Goal: Task Accomplishment & Management: Use online tool/utility

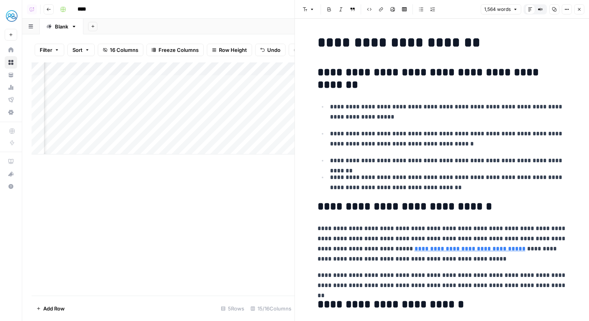
scroll to position [0, 666]
click at [581, 10] on icon "button" at bounding box center [579, 9] width 5 height 5
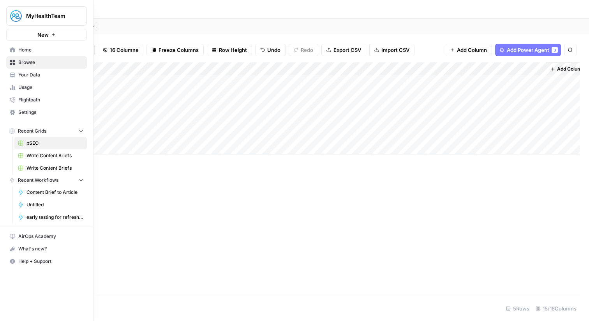
click at [19, 46] on link "Home" at bounding box center [46, 50] width 81 height 12
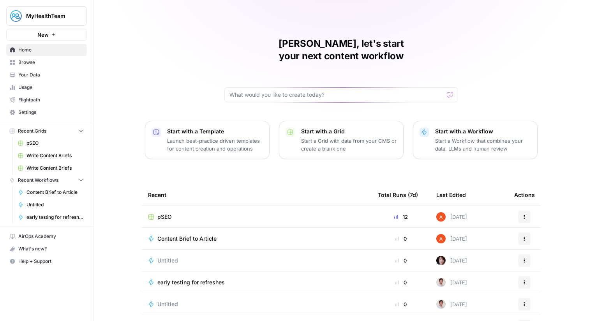
click at [32, 25] on button "MyHealthTeam" at bounding box center [46, 15] width 81 height 19
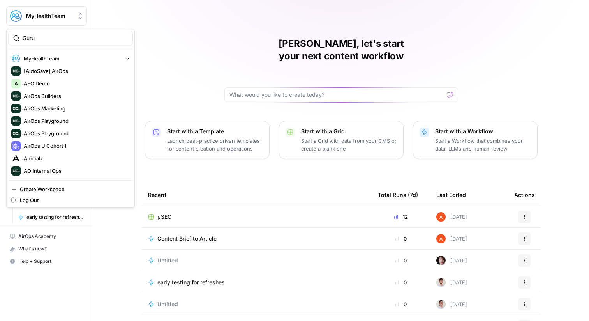
type input "Guru"
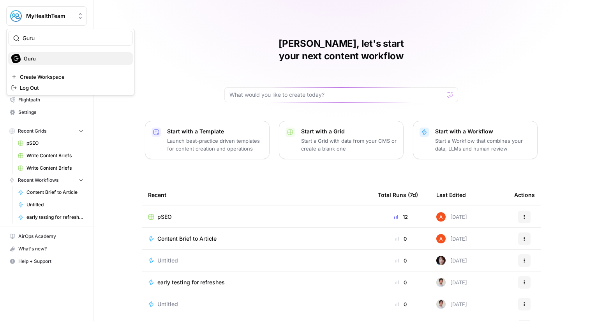
click at [26, 59] on span "Guru" at bounding box center [75, 59] width 103 height 8
click at [61, 13] on span "MyHealthTeam" at bounding box center [49, 16] width 47 height 8
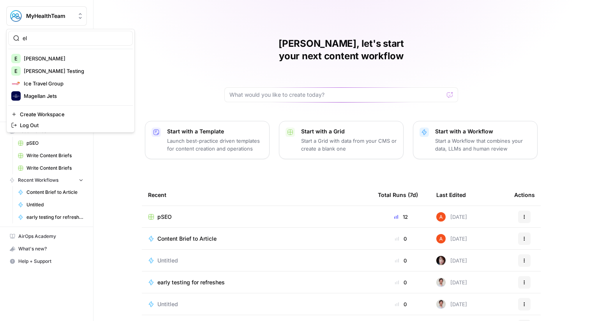
type input "el"
click at [57, 59] on span "[PERSON_NAME]" at bounding box center [75, 59] width 103 height 8
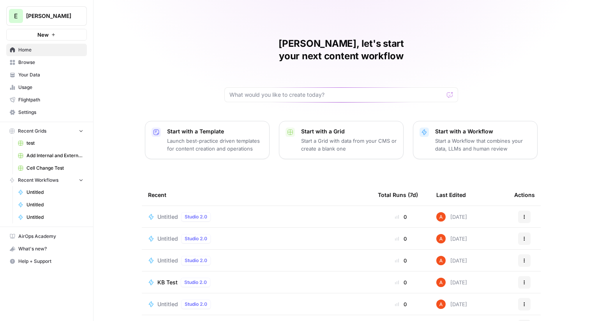
click at [80, 60] on span "Browse" at bounding box center [50, 62] width 65 height 7
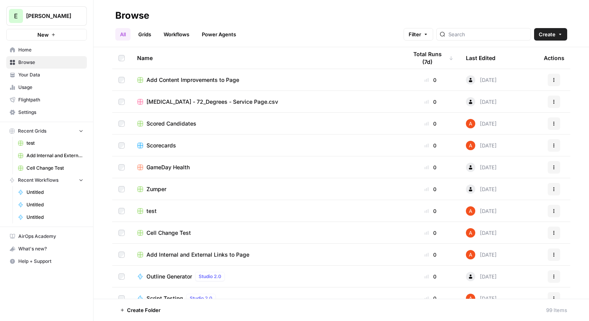
click at [162, 34] on link "Workflows" at bounding box center [176, 34] width 35 height 12
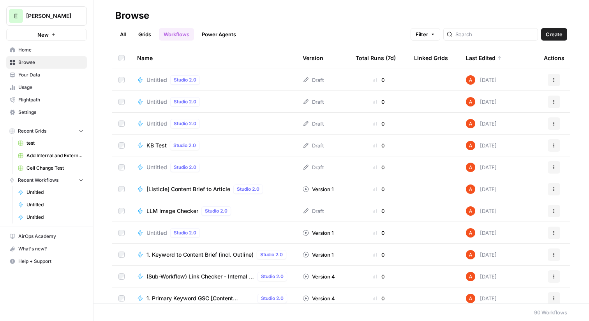
click at [161, 78] on span "Untitled" at bounding box center [157, 80] width 21 height 8
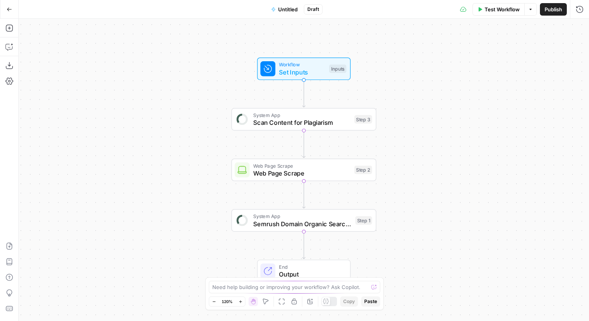
click at [11, 11] on icon "button" at bounding box center [9, 9] width 5 height 5
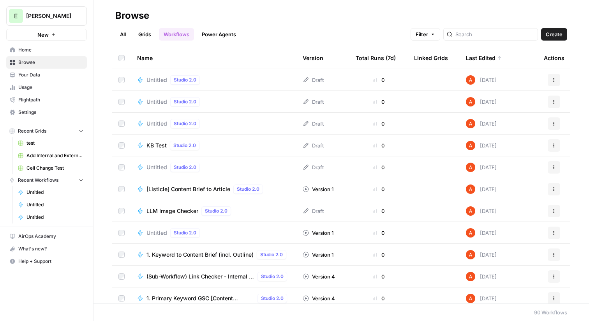
click at [169, 187] on span "[Listicle] Content Brief to Article" at bounding box center [189, 189] width 84 height 8
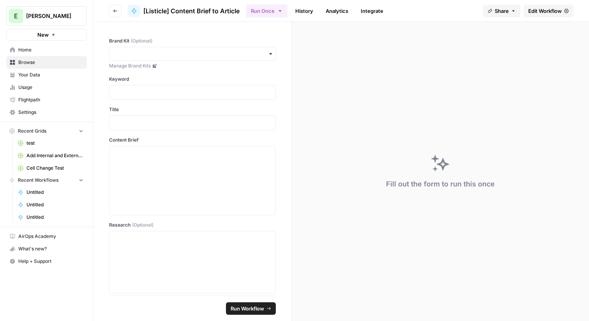
click at [281, 11] on icon "button" at bounding box center [280, 11] width 3 height 2
click at [343, 73] on span "Run on a Schedule" at bounding box center [316, 73] width 93 height 8
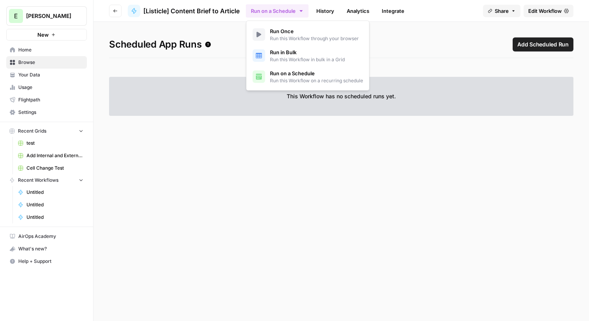
click at [343, 73] on span "Run on a Schedule" at bounding box center [316, 73] width 93 height 8
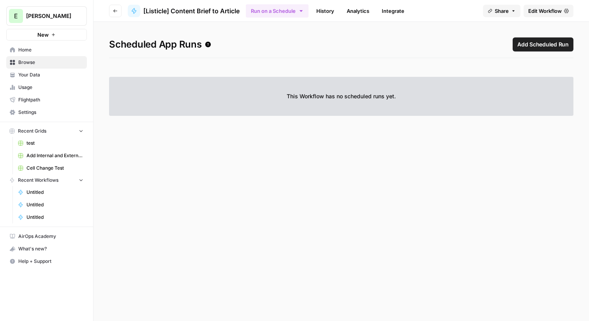
click at [524, 41] on span "Add Scheduled Run" at bounding box center [543, 45] width 51 height 8
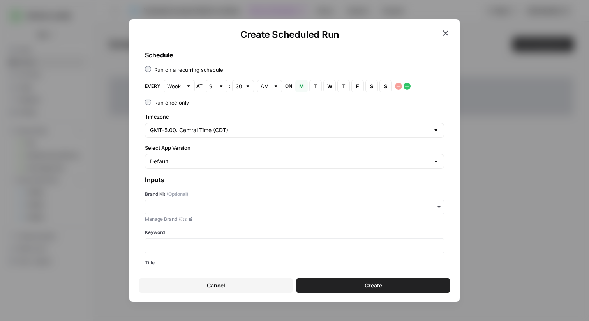
click at [443, 32] on icon "button" at bounding box center [445, 32] width 9 height 9
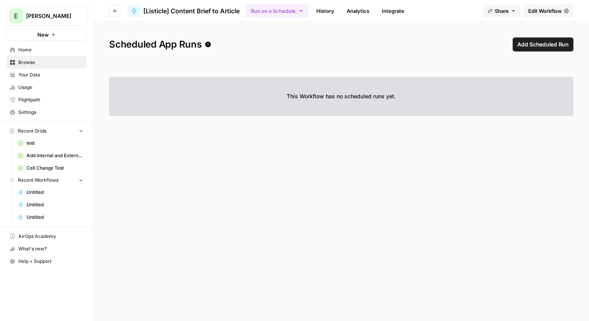
click at [283, 21] on header "Go back [Listicle] Content Brief to Article Run on a Schedule History Analytics…" at bounding box center [342, 11] width 496 height 22
click at [283, 10] on button "Run on a Schedule" at bounding box center [277, 10] width 63 height 13
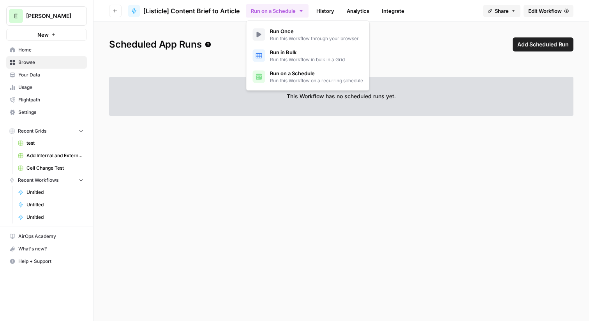
click at [549, 44] on span "Add Scheduled Run" at bounding box center [543, 45] width 51 height 8
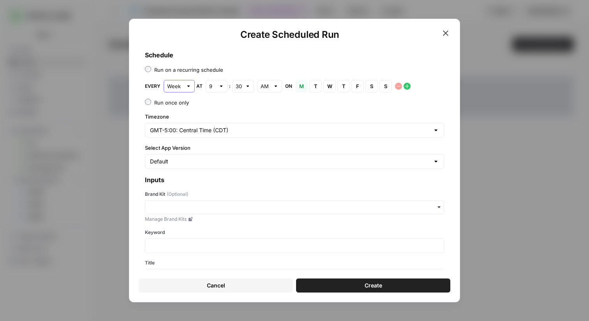
click at [173, 87] on input "Week" at bounding box center [175, 86] width 16 height 8
click at [221, 114] on label "Timezone" at bounding box center [294, 117] width 299 height 8
click at [221, 126] on input "GMT-5:00: Central Time (CDT)" at bounding box center [290, 130] width 280 height 8
type input "Week"
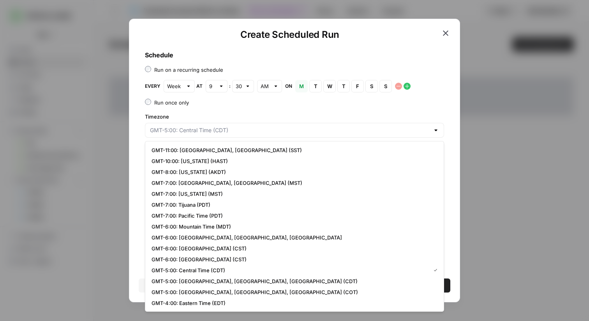
type input "GMT-5:00: Central Time (CDT)"
click at [222, 102] on label "Run once only" at bounding box center [294, 103] width 299 height 8
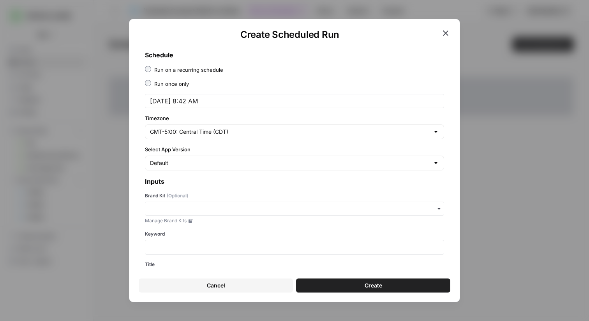
click at [170, 71] on div "Run on a recurring schedule" at bounding box center [188, 70] width 69 height 8
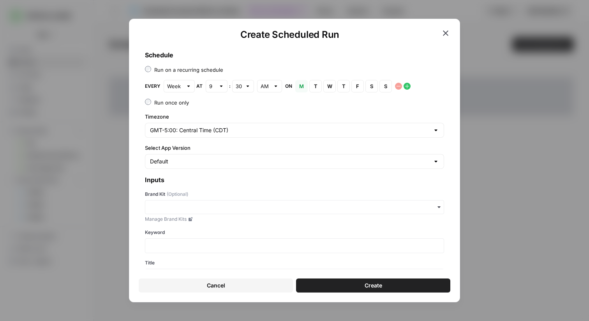
click at [407, 86] on icon "button" at bounding box center [407, 86] width 6 height 6
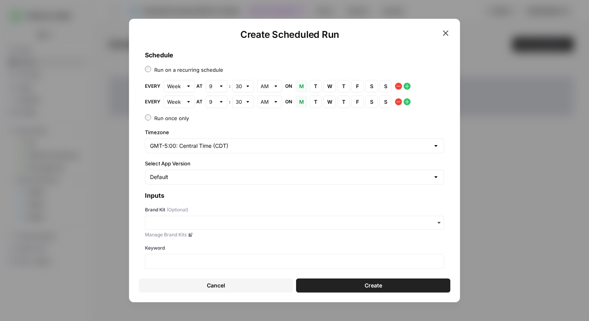
click at [401, 101] on icon "button" at bounding box center [399, 102] width 6 height 6
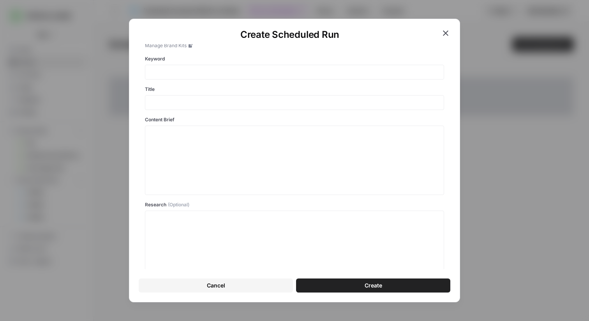
scroll to position [292, 0]
click at [444, 32] on icon "button" at bounding box center [445, 32] width 5 height 5
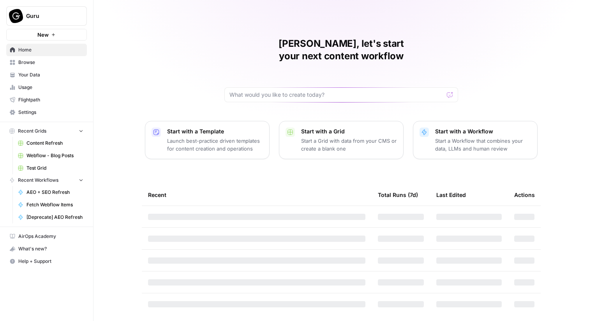
click at [55, 76] on span "Your Data" at bounding box center [50, 74] width 65 height 7
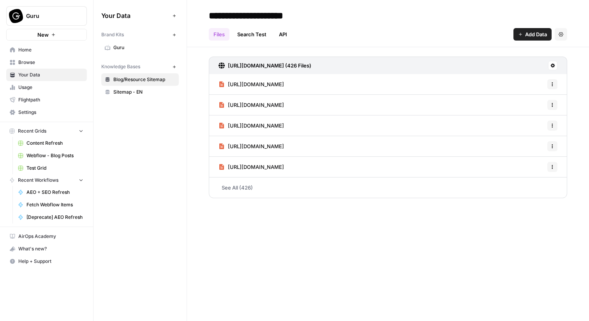
click at [63, 60] on span "Browse" at bounding box center [50, 62] width 65 height 7
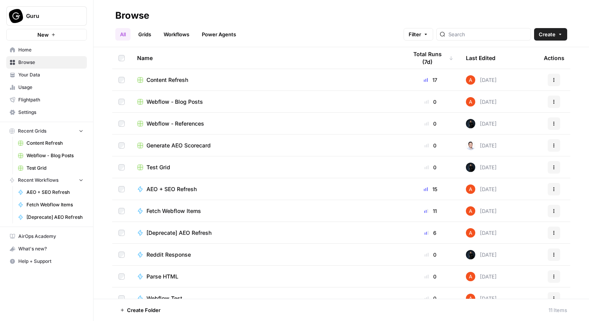
click at [151, 30] on link "Grids" at bounding box center [145, 34] width 22 height 12
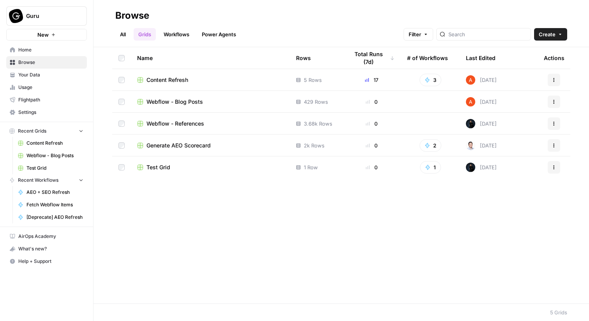
click at [62, 23] on button "Guru" at bounding box center [46, 15] width 81 height 19
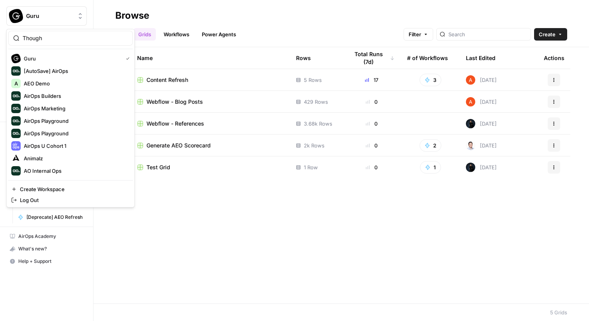
type input "Though"
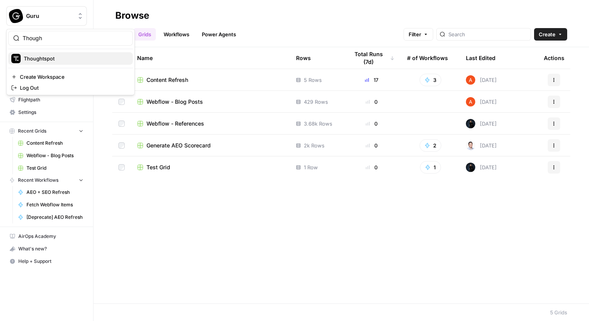
click at [54, 59] on span "Thoughtspot" at bounding box center [75, 59] width 103 height 8
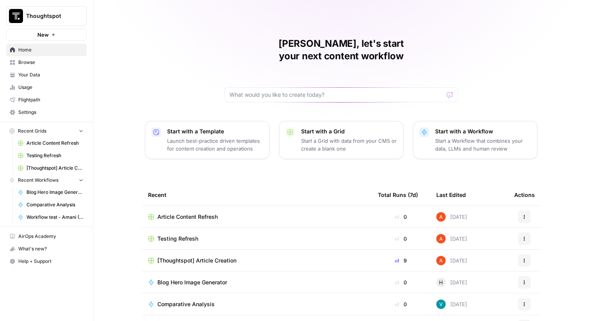
scroll to position [38, 0]
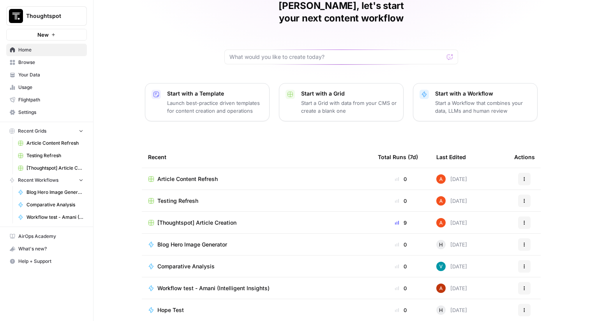
click at [198, 219] on span "[Thoughtspot] Article Creation" at bounding box center [196, 223] width 79 height 8
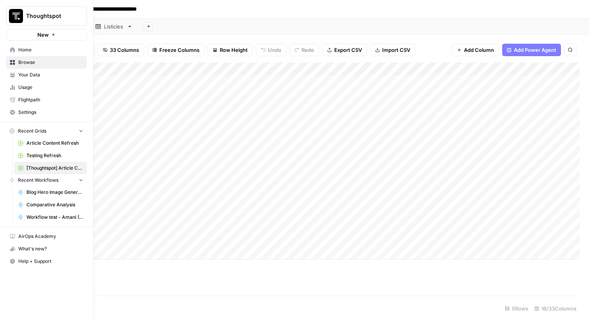
click at [14, 9] on img "Workspace: Thoughtspot" at bounding box center [16, 16] width 14 height 14
type input "Synth"
click at [27, 56] on span "Synthesia" at bounding box center [75, 59] width 103 height 8
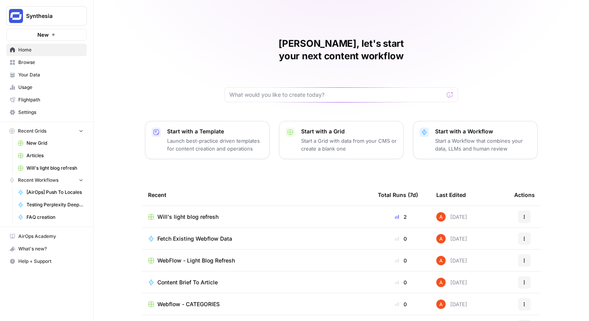
click at [61, 67] on link "Browse" at bounding box center [46, 62] width 81 height 12
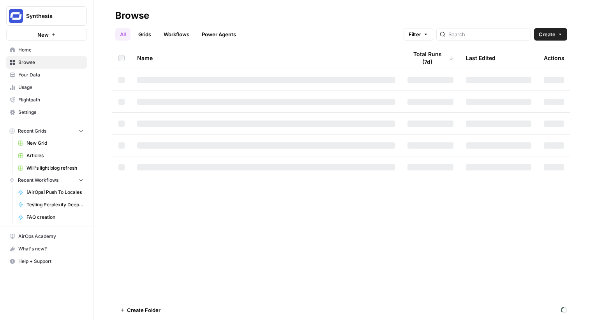
click at [60, 72] on span "Your Data" at bounding box center [50, 74] width 65 height 7
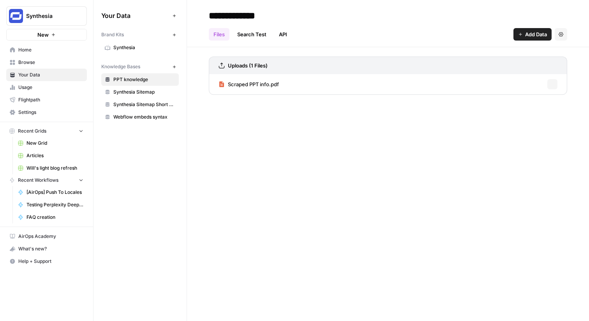
click at [147, 49] on span "Synthesia" at bounding box center [144, 47] width 62 height 7
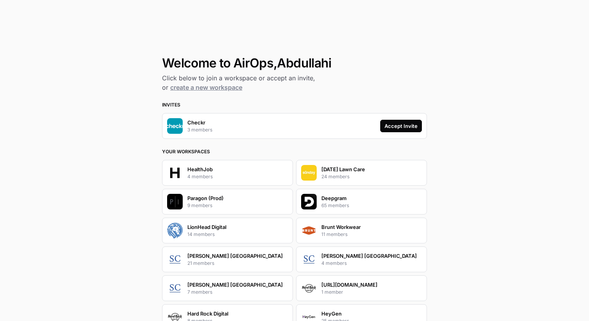
click at [397, 125] on div "Accept Invite" at bounding box center [401, 126] width 33 height 8
